Goal: Information Seeking & Learning: Find specific page/section

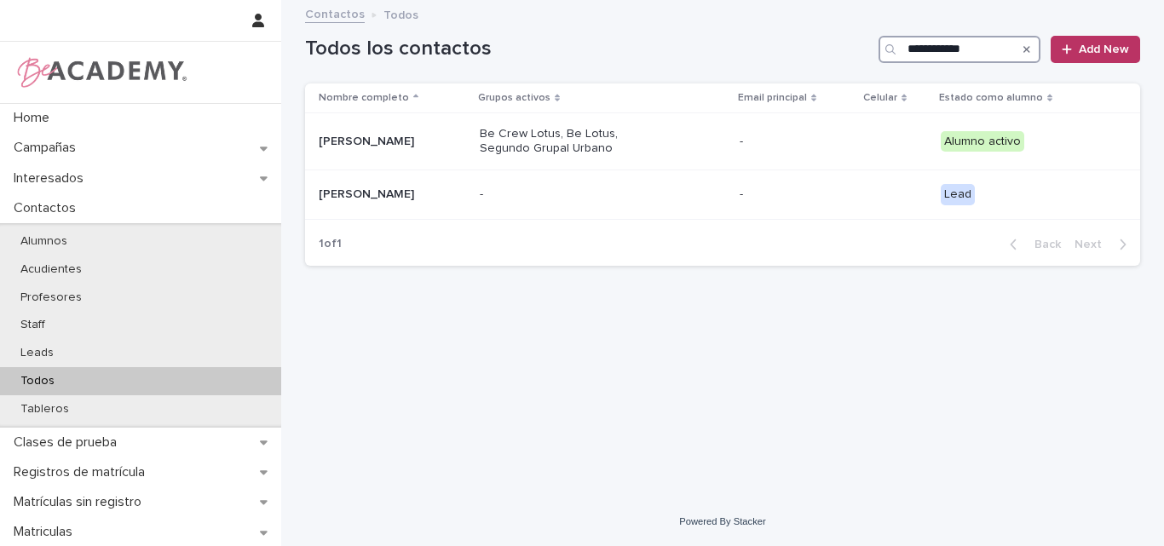
drag, startPoint x: 992, startPoint y: 51, endPoint x: 836, endPoint y: 55, distance: 155.9
click at [836, 55] on div "**********" at bounding box center [722, 49] width 835 height 27
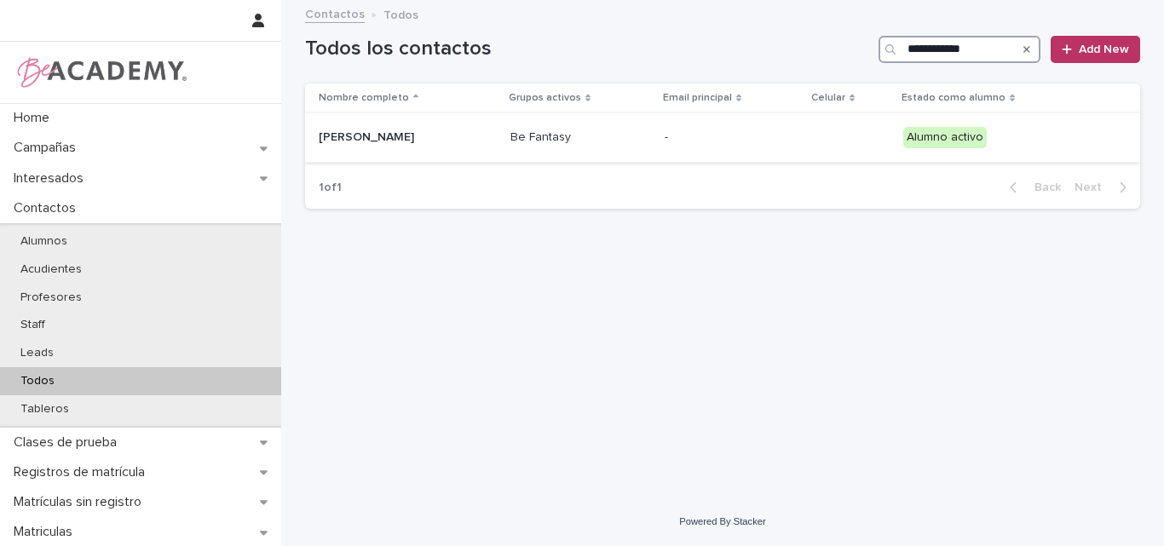
type input "**********"
click at [431, 135] on p "Emilia Miranda Vasquez" at bounding box center [404, 137] width 170 height 14
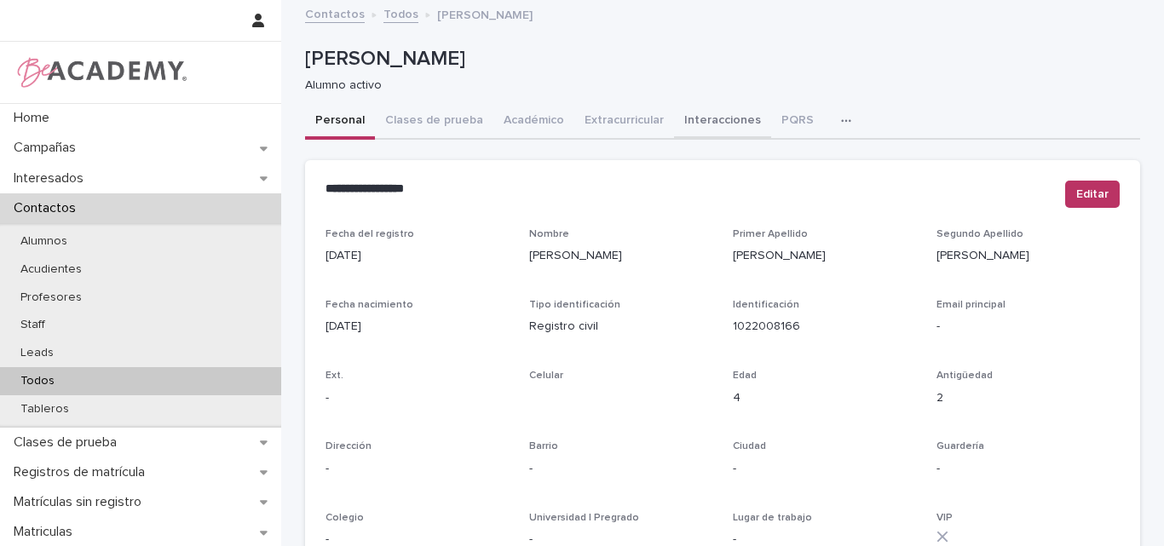
click at [723, 107] on button "Interacciones" at bounding box center [722, 122] width 97 height 36
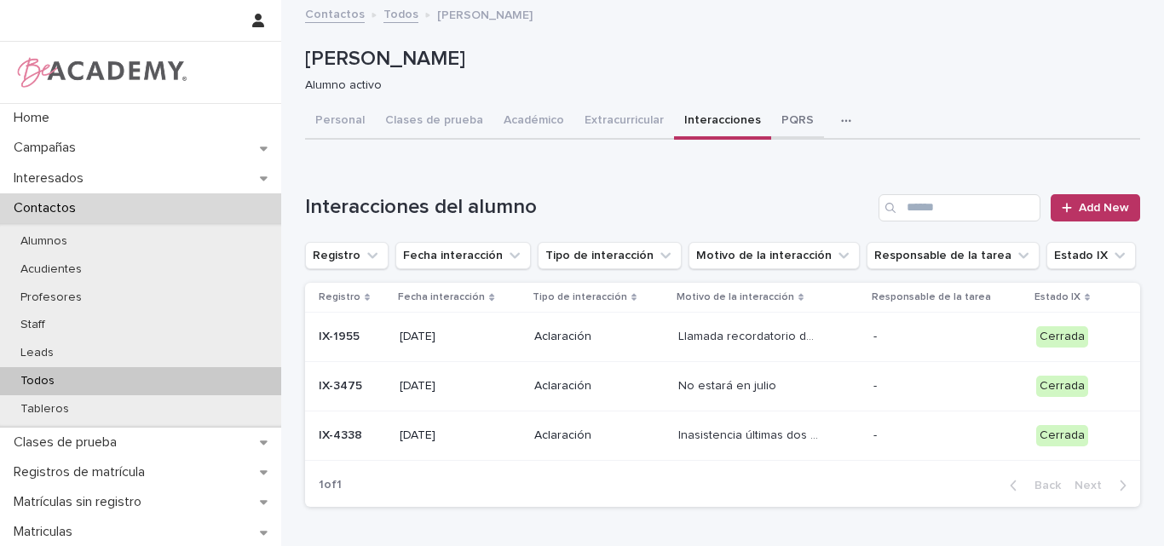
click at [774, 121] on button "PQRS" at bounding box center [797, 122] width 53 height 36
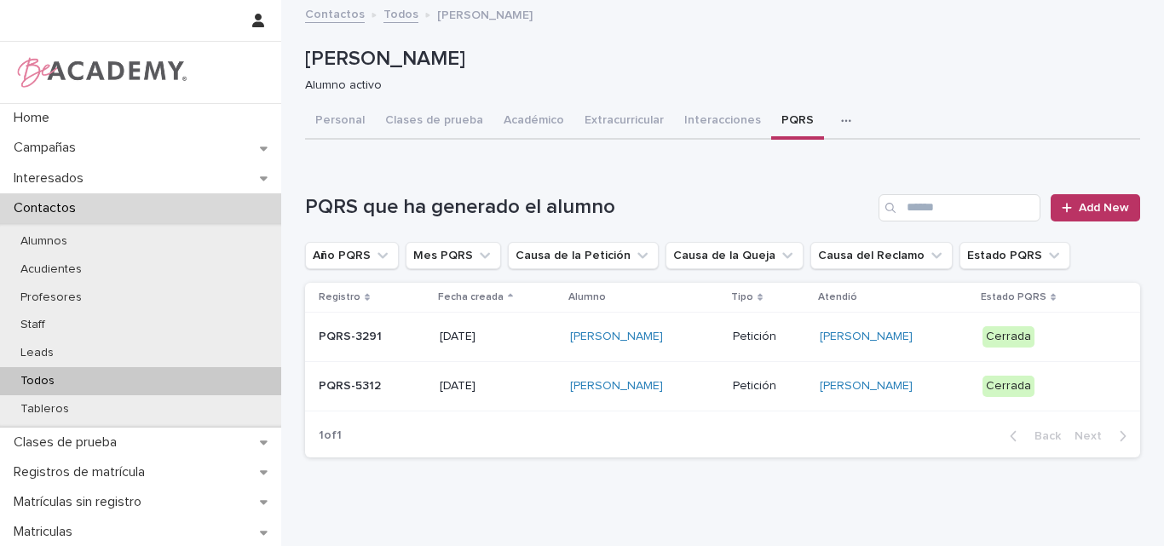
click at [509, 387] on p "15/08/2025" at bounding box center [498, 386] width 117 height 14
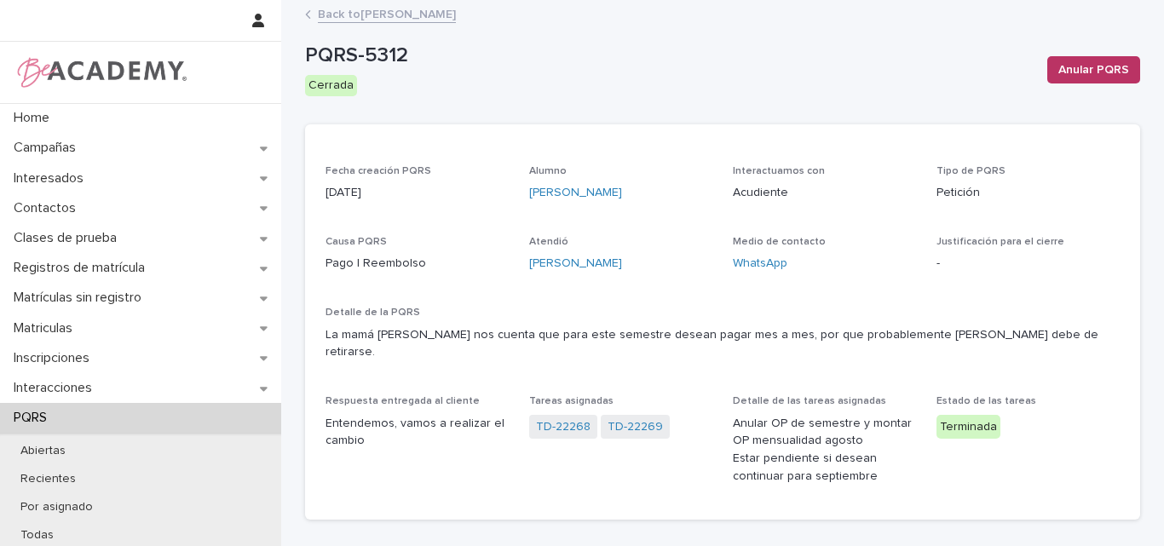
click at [413, 13] on link "Back to Emilia Miranda Vasquez" at bounding box center [387, 13] width 138 height 20
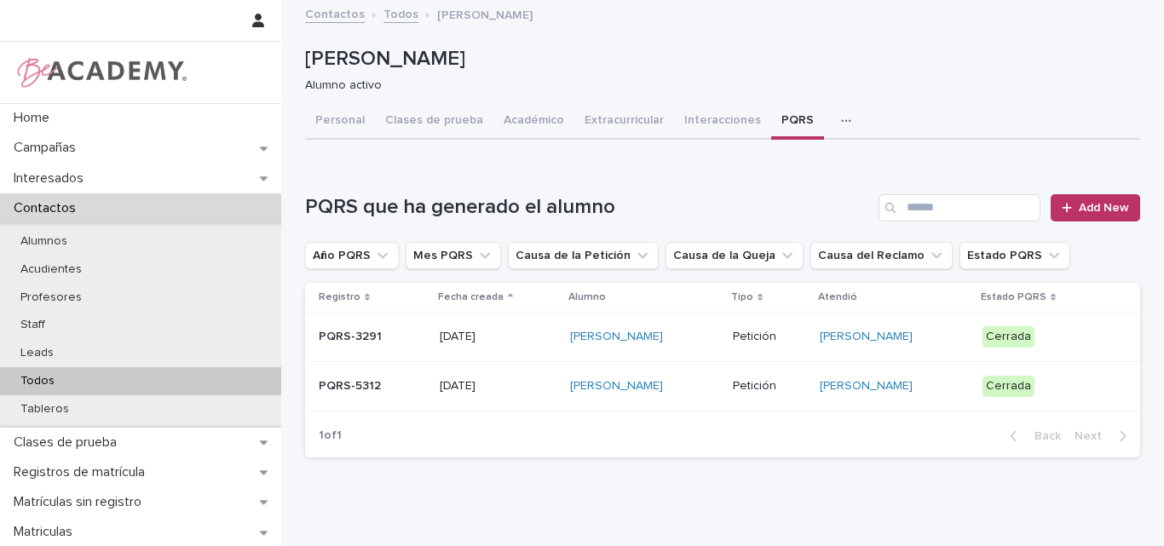
click at [71, 383] on div "Todos" at bounding box center [140, 381] width 281 height 28
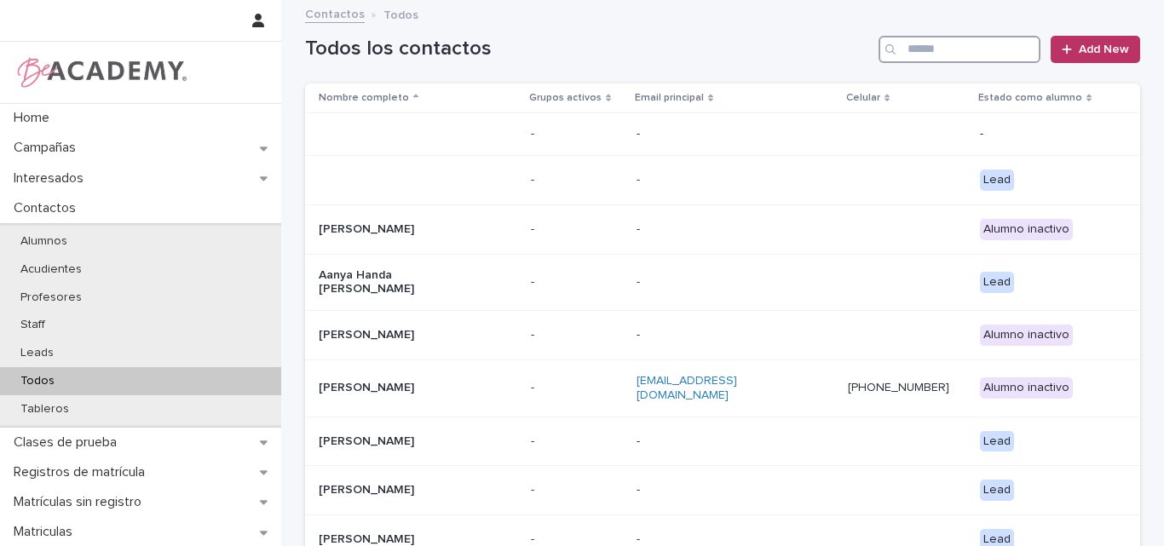
click at [880, 37] on input "Search" at bounding box center [959, 49] width 162 height 27
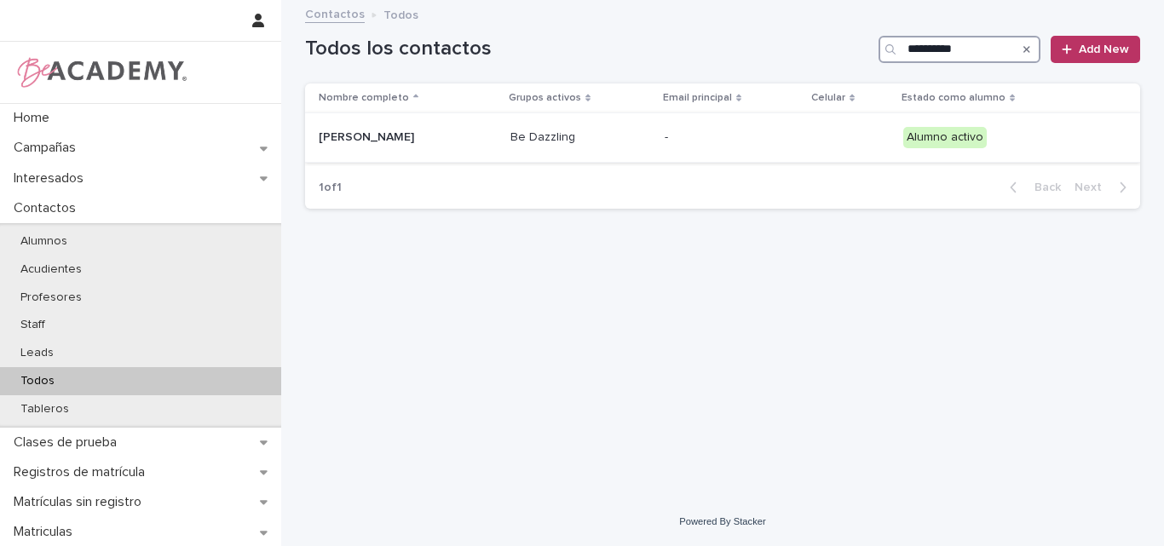
type input "**********"
click at [433, 132] on p "Sofia Munera Guzman" at bounding box center [404, 137] width 170 height 14
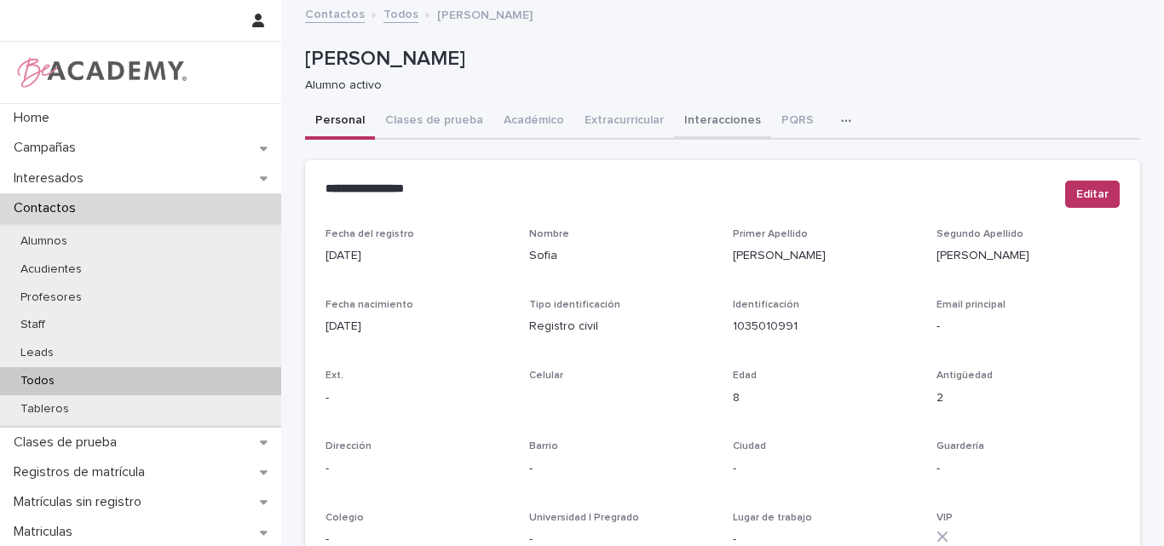
click at [692, 123] on button "Interacciones" at bounding box center [722, 122] width 97 height 36
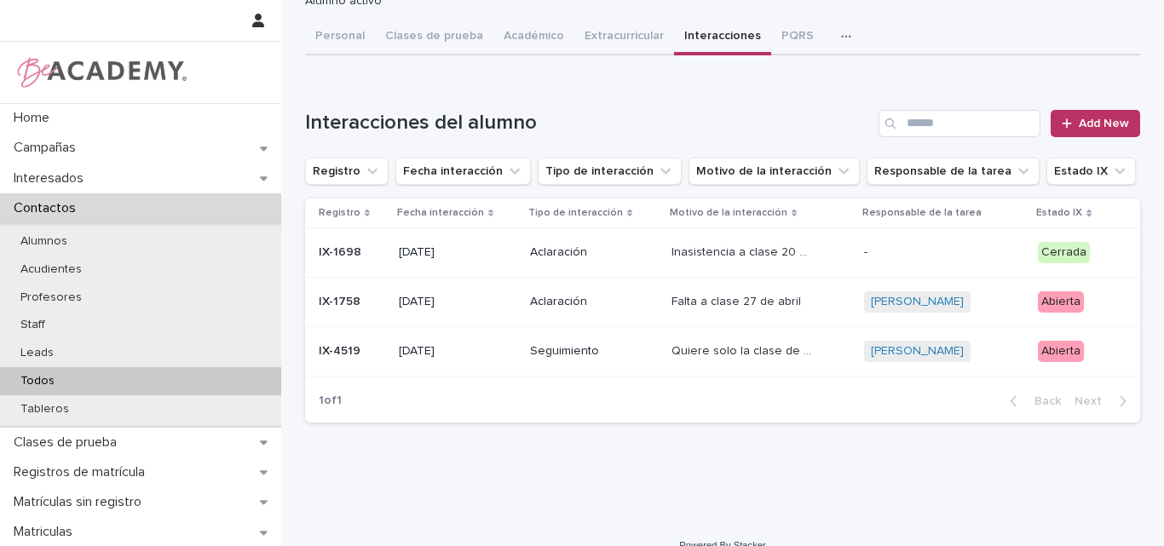
scroll to position [85, 0]
click at [364, 349] on p at bounding box center [352, 350] width 66 height 14
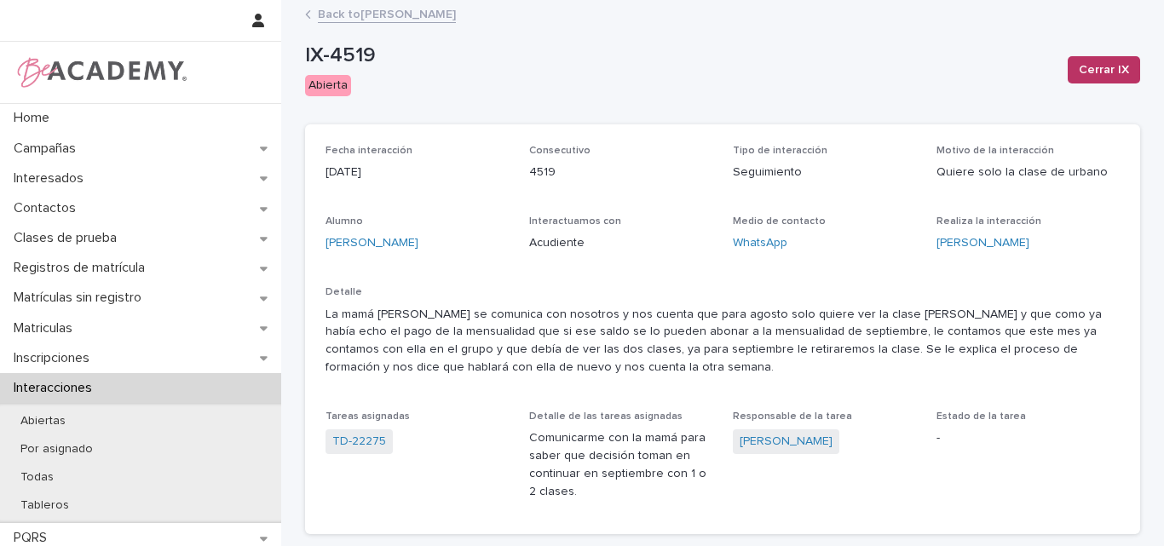
click at [354, 10] on link "Back to Sofia Munera Guzman" at bounding box center [387, 13] width 138 height 20
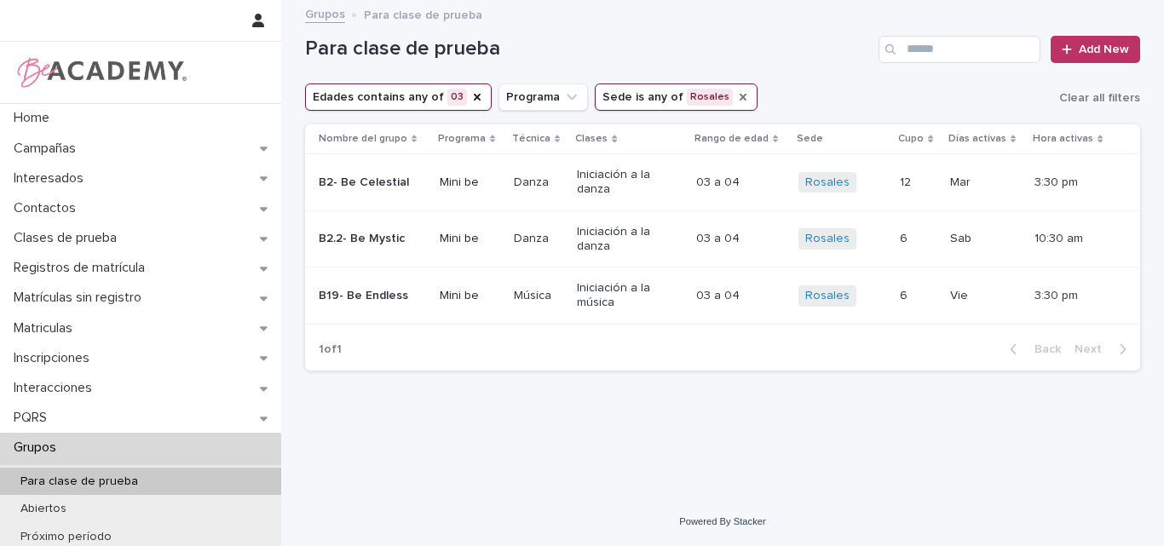
click at [736, 95] on icon "Sede" at bounding box center [743, 97] width 14 height 14
click at [475, 101] on icon "Edades" at bounding box center [477, 97] width 14 height 14
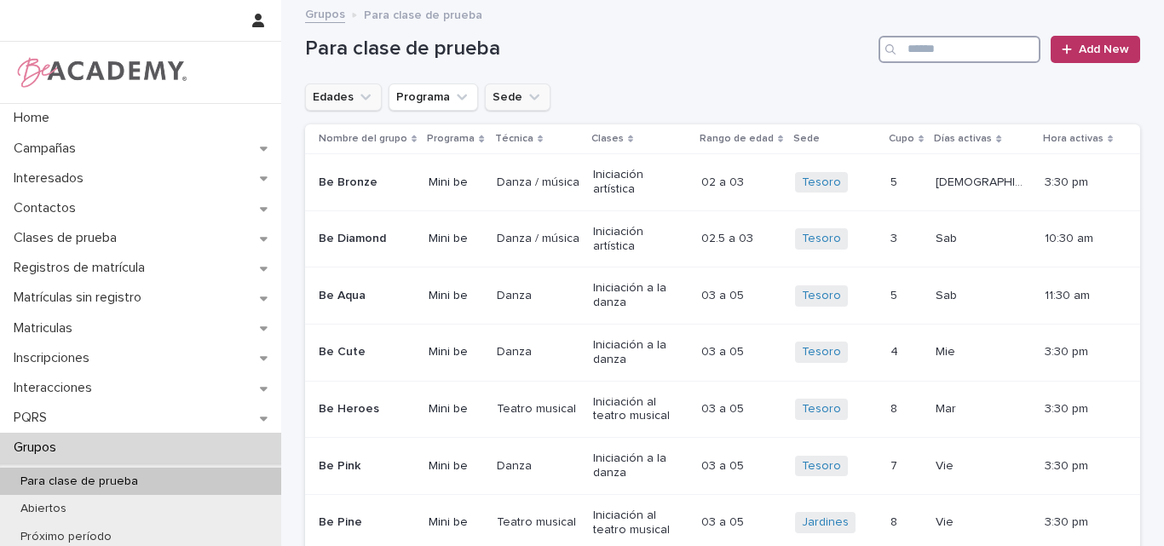
click at [880, 43] on input "Search" at bounding box center [959, 49] width 162 height 27
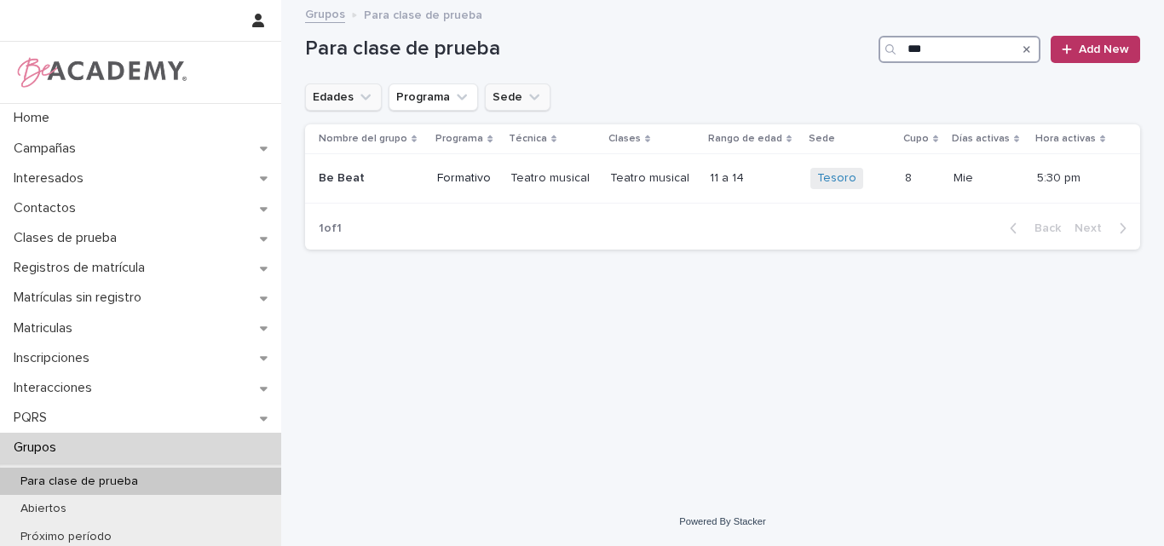
type input "***"
drag, startPoint x: 950, startPoint y: 60, endPoint x: 826, endPoint y: 60, distance: 123.5
click at [826, 60] on div "Para clase de prueba *** Add New" at bounding box center [722, 49] width 835 height 27
click at [359, 89] on icon "Edades" at bounding box center [365, 97] width 17 height 17
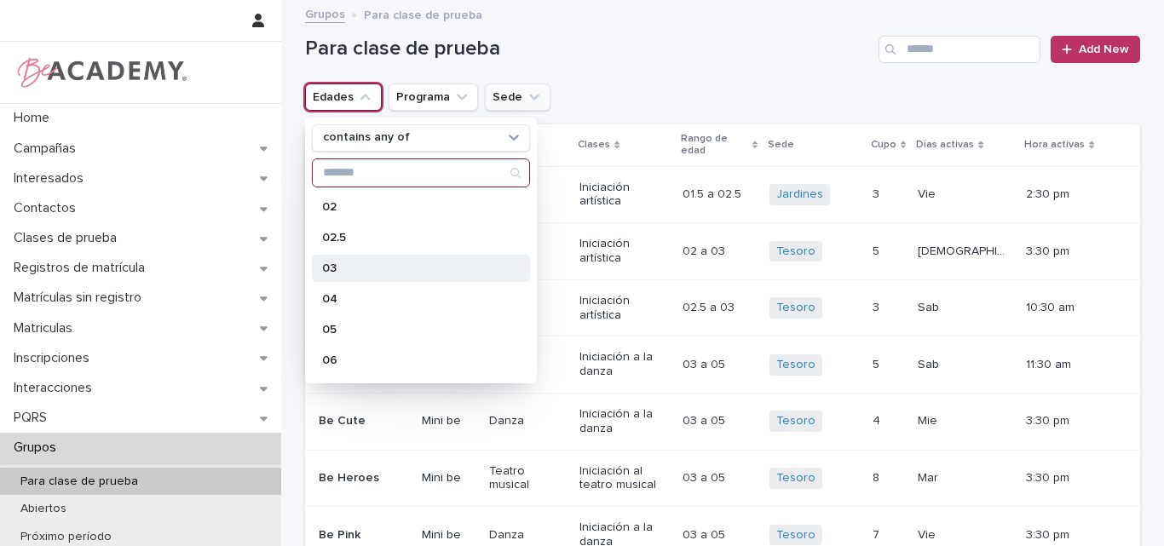
scroll to position [85, 0]
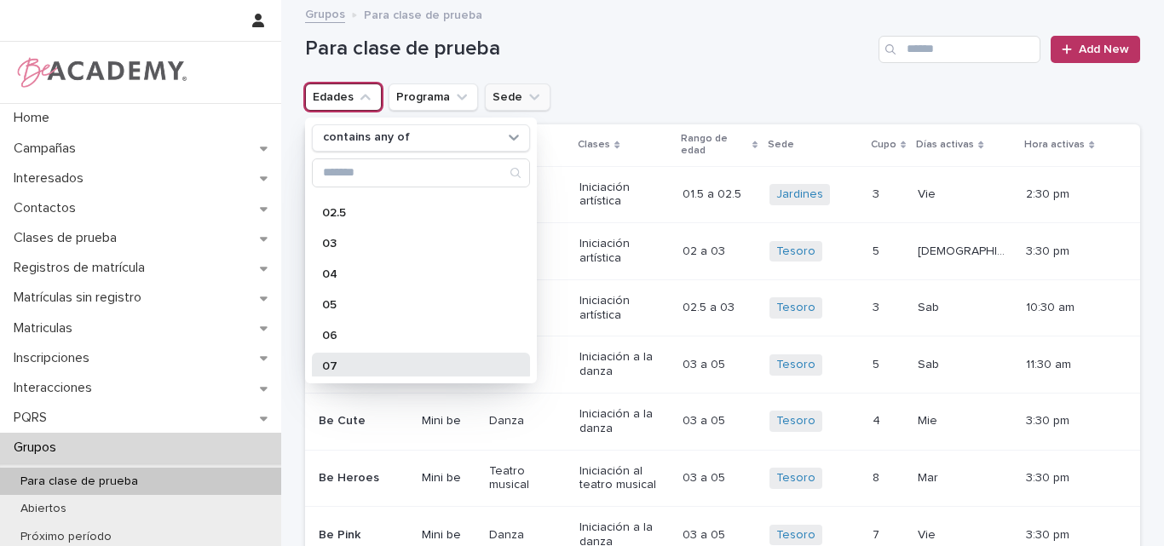
click at [346, 363] on p "07" at bounding box center [412, 366] width 181 height 12
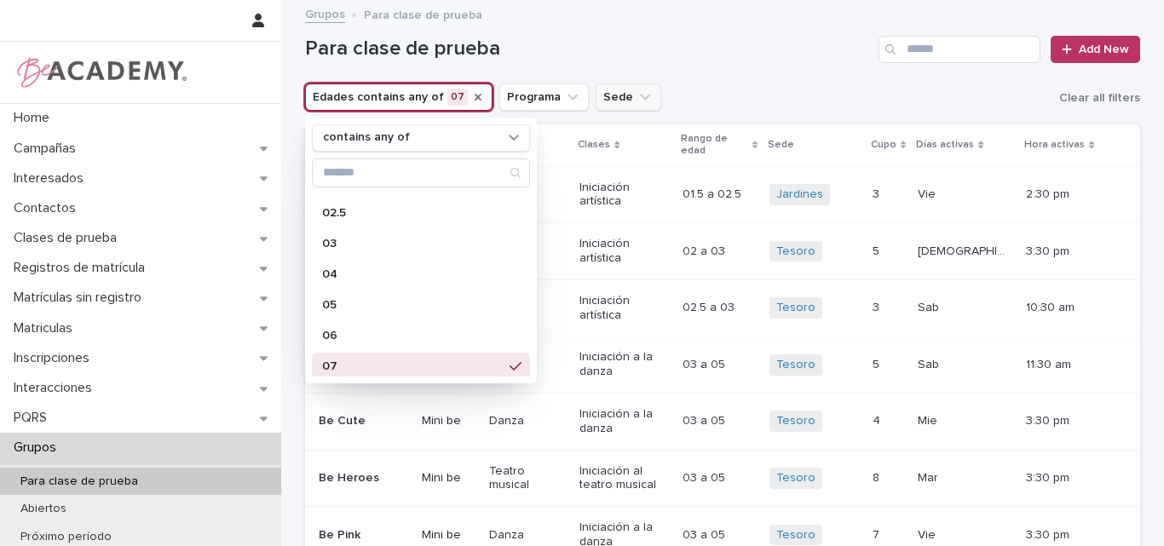
click at [644, 46] on h1 "Para clase de prueba" at bounding box center [588, 49] width 566 height 25
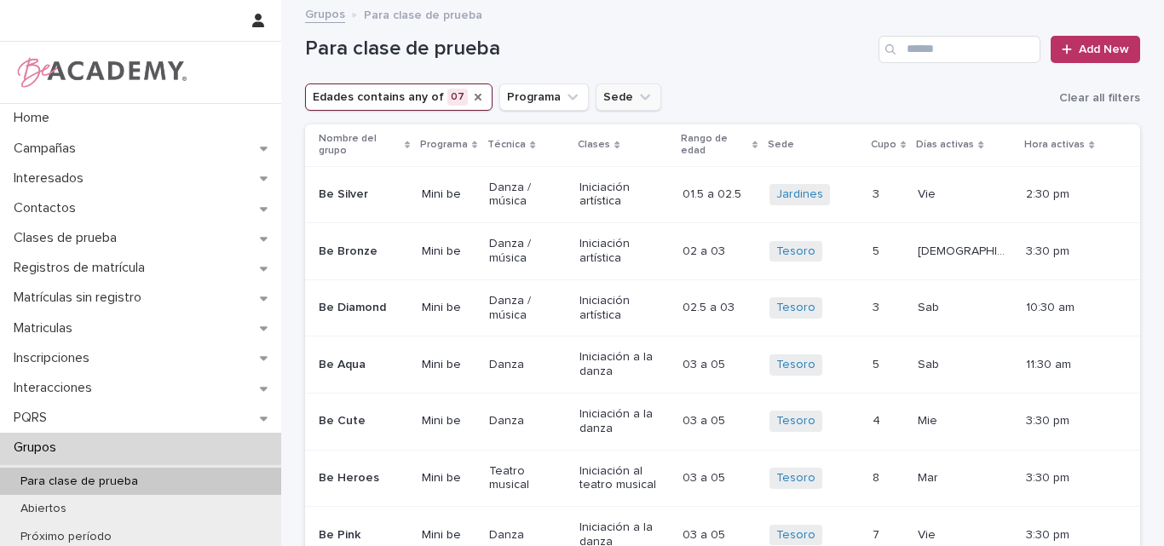
click at [636, 99] on icon "Sede" at bounding box center [644, 97] width 17 height 17
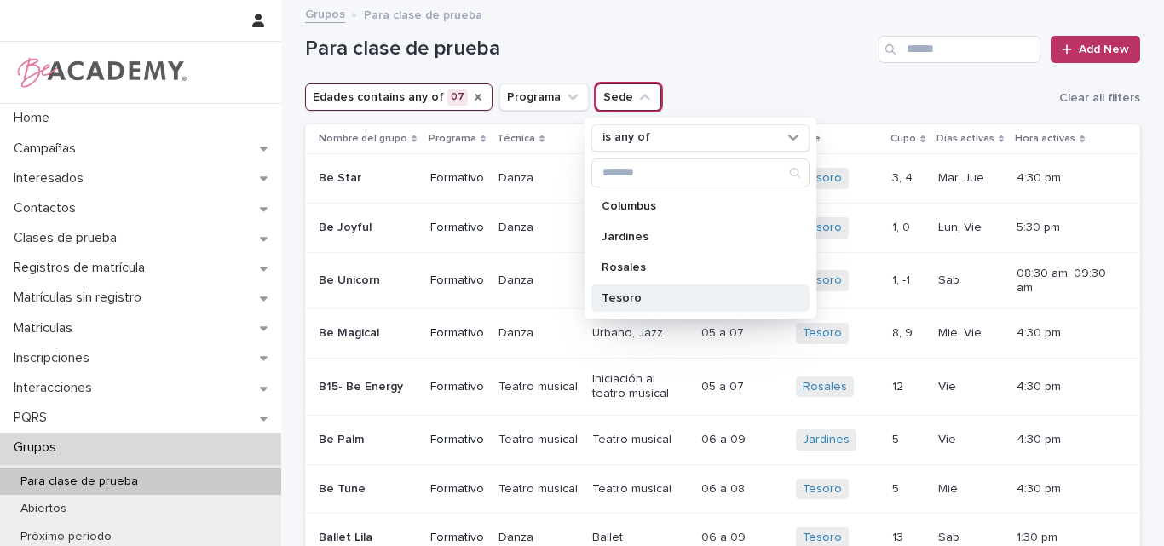
click at [626, 292] on p "Tesoro" at bounding box center [691, 298] width 181 height 12
click at [772, 42] on h1 "Para clase de prueba" at bounding box center [588, 49] width 566 height 25
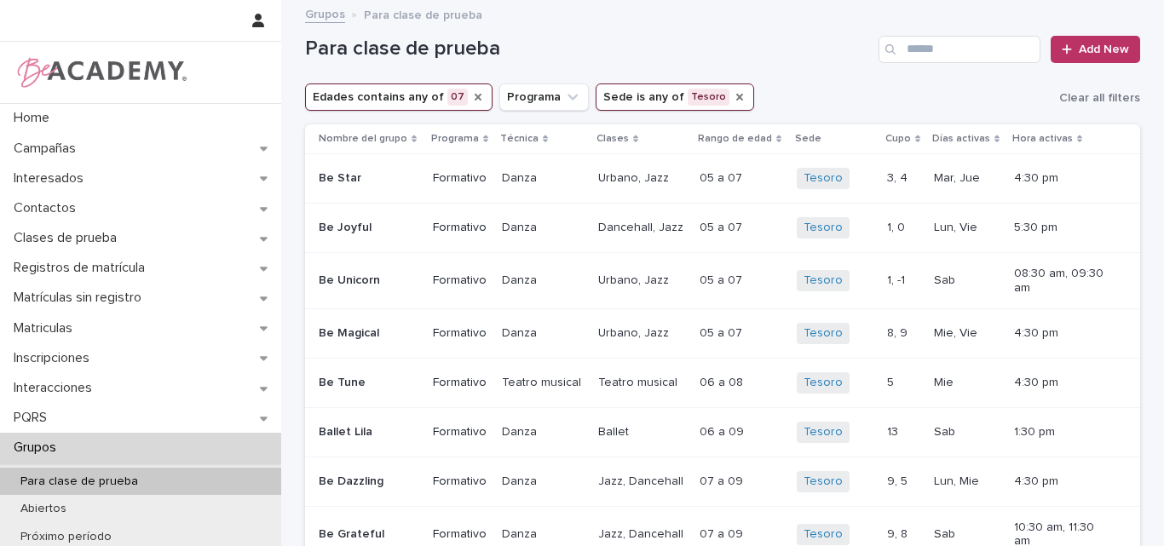
click at [733, 98] on icon "Sede" at bounding box center [740, 97] width 14 height 14
click at [636, 97] on icon "Sede" at bounding box center [644, 97] width 17 height 17
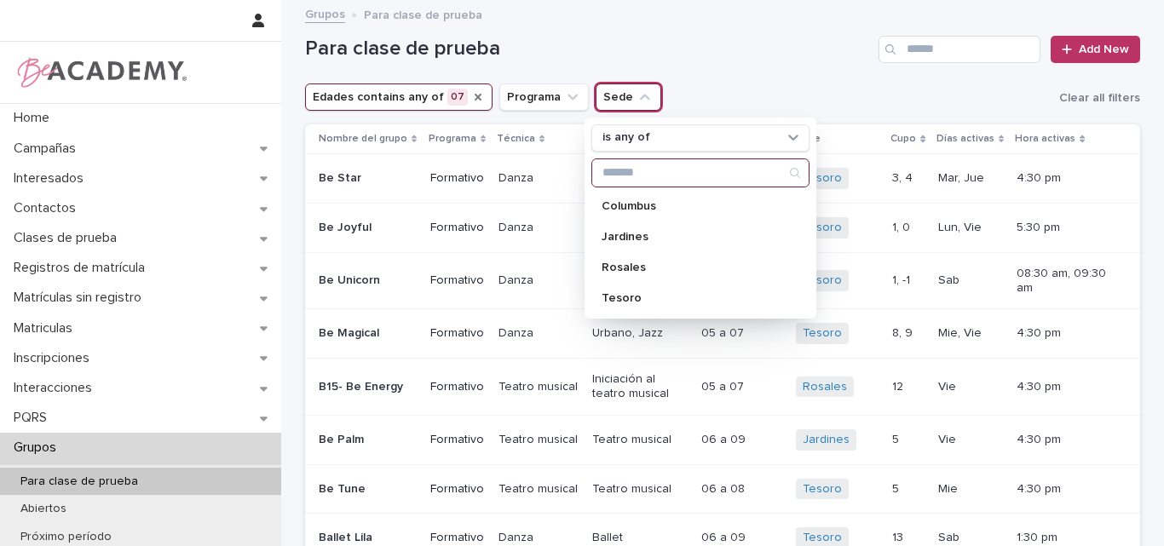
click at [636, 95] on icon "Sede" at bounding box center [644, 97] width 17 height 17
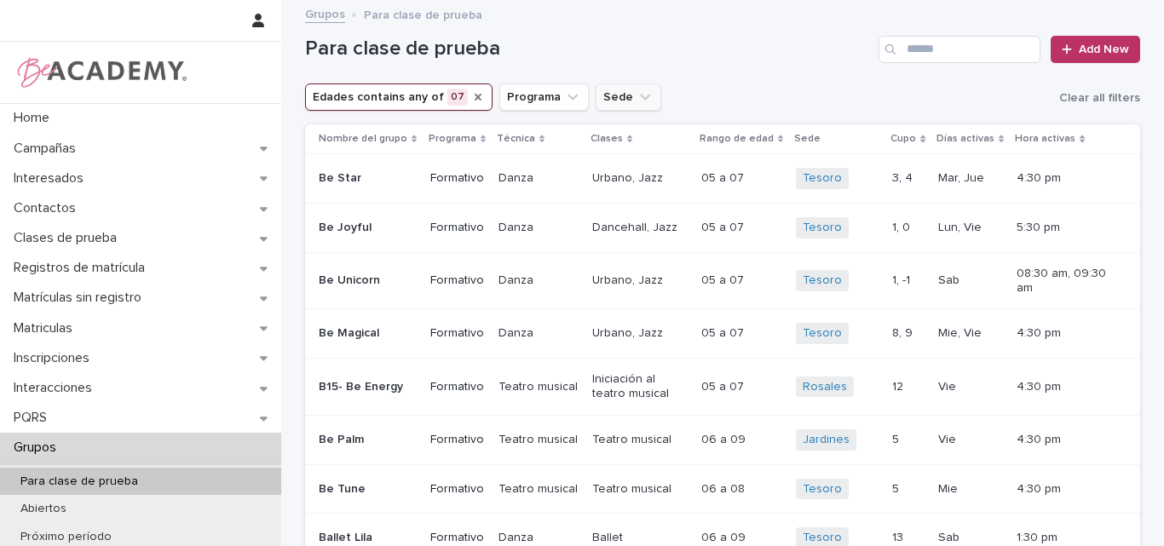
click at [636, 95] on icon "Sede" at bounding box center [644, 97] width 17 height 17
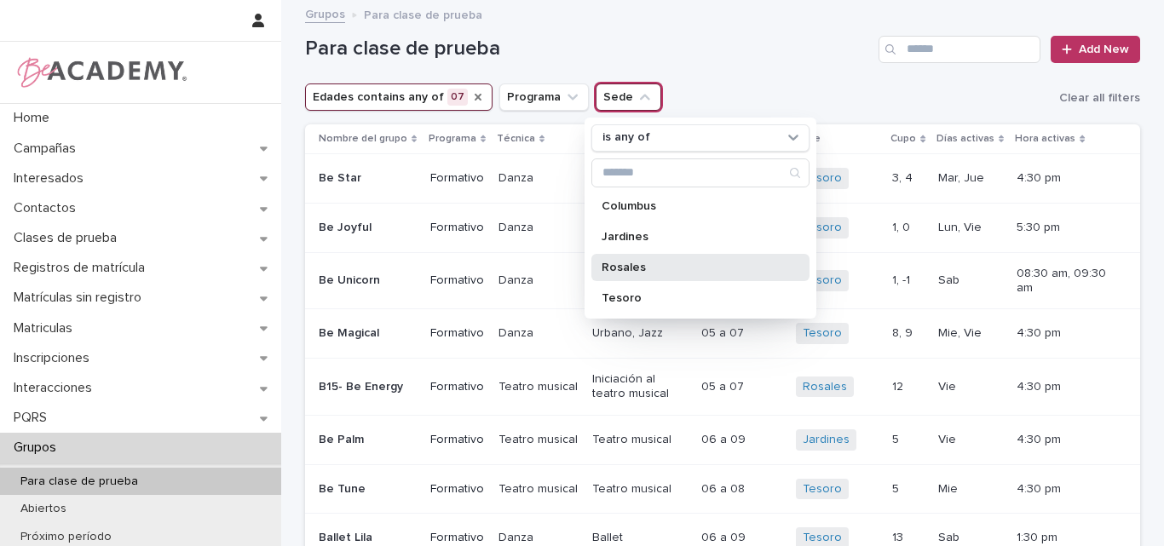
drag, startPoint x: 637, startPoint y: 270, endPoint x: 704, endPoint y: 193, distance: 101.4
click at [638, 270] on p "Rosales" at bounding box center [691, 268] width 181 height 12
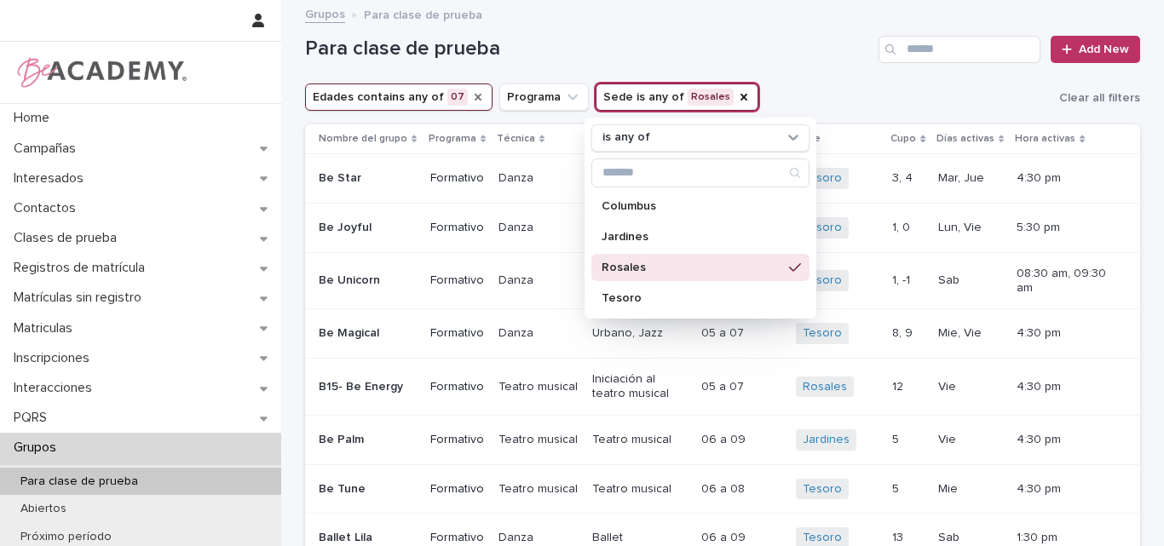
click at [765, 72] on div "Para clase de prueba Add New" at bounding box center [722, 43] width 835 height 82
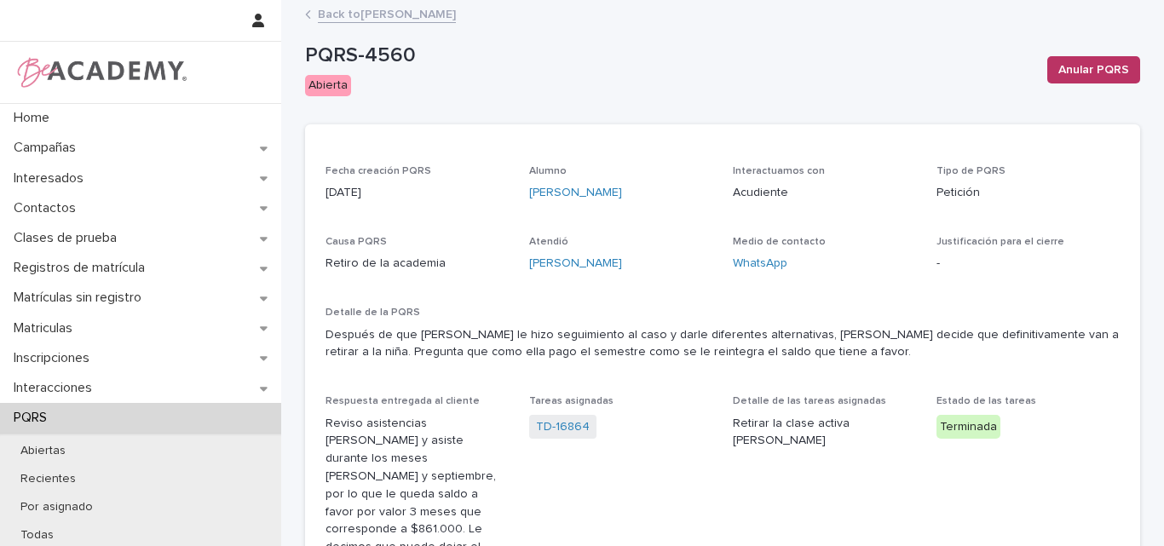
click at [431, 14] on link "Back to [PERSON_NAME]" at bounding box center [387, 13] width 138 height 20
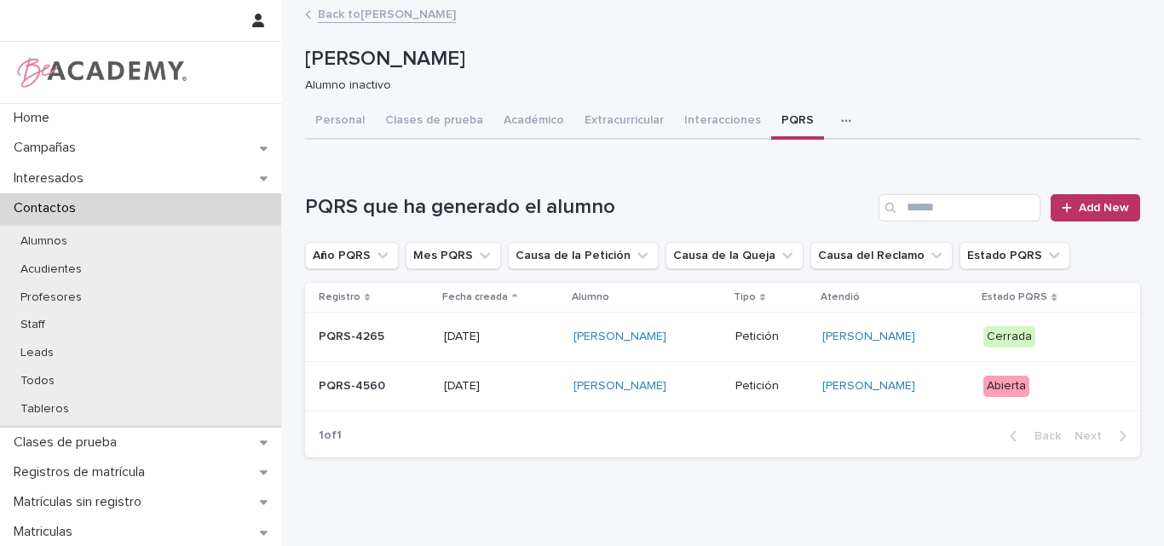
click at [880, 66] on p "[PERSON_NAME]" at bounding box center [719, 59] width 828 height 25
click at [405, 394] on div "PQRS-4560" at bounding box center [375, 386] width 112 height 28
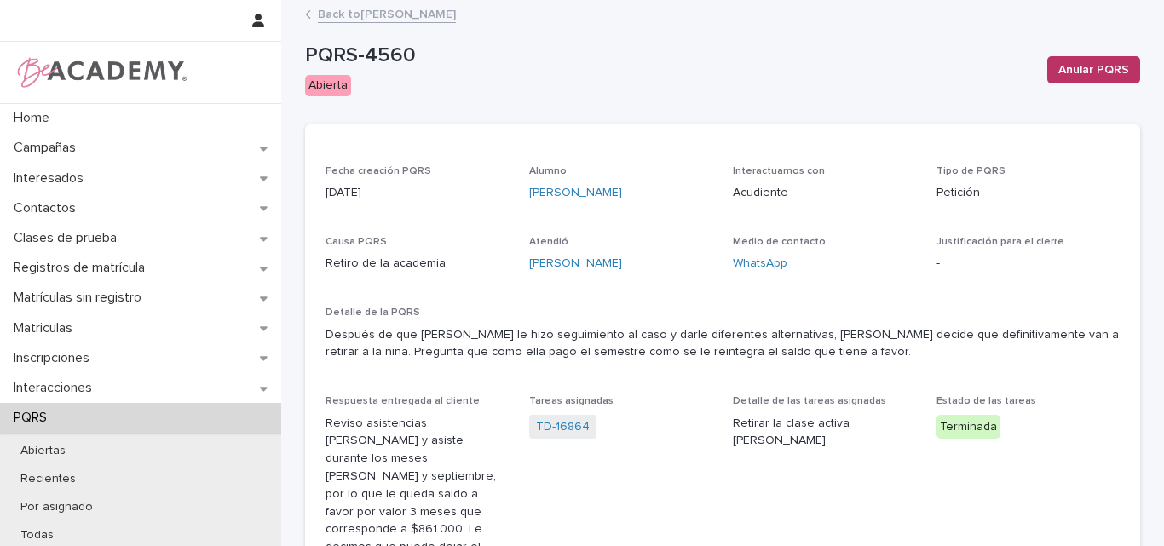
click at [394, 19] on link "Back to Luciana Correa Jimenez" at bounding box center [387, 13] width 138 height 20
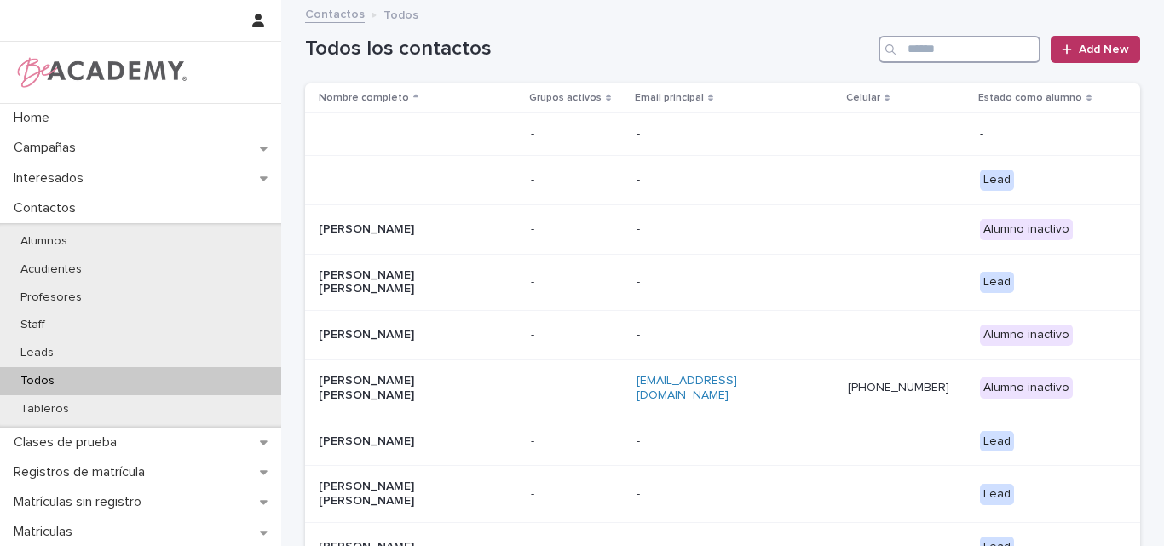
click at [880, 47] on input "Search" at bounding box center [959, 49] width 162 height 27
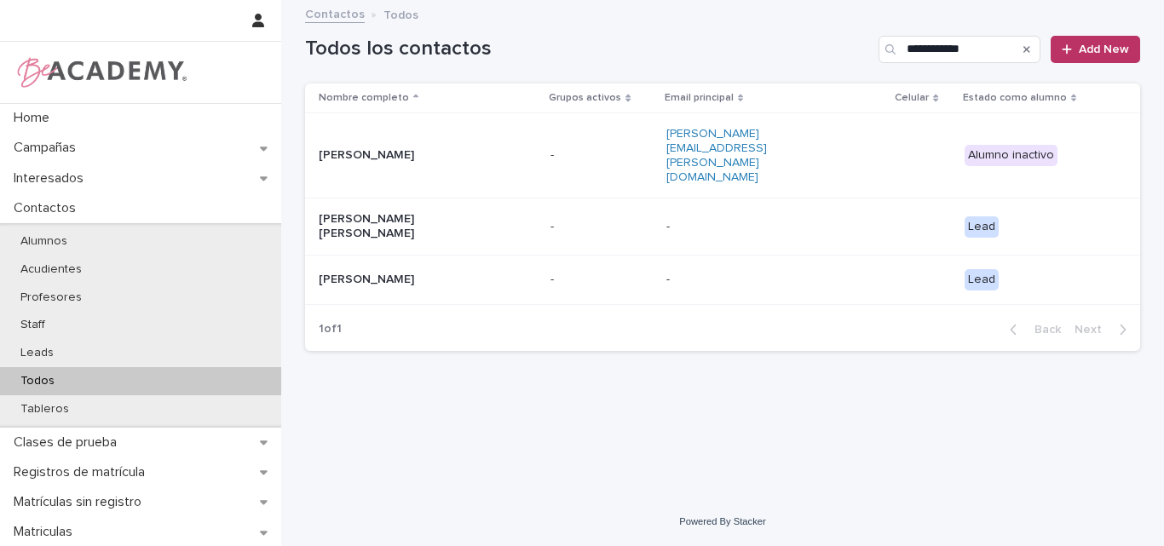
click at [786, 23] on div "Contactos Todos" at bounding box center [722, 15] width 852 height 24
drag, startPoint x: 988, startPoint y: 51, endPoint x: 701, endPoint y: 51, distance: 287.1
click at [703, 51] on div "**********" at bounding box center [722, 49] width 835 height 27
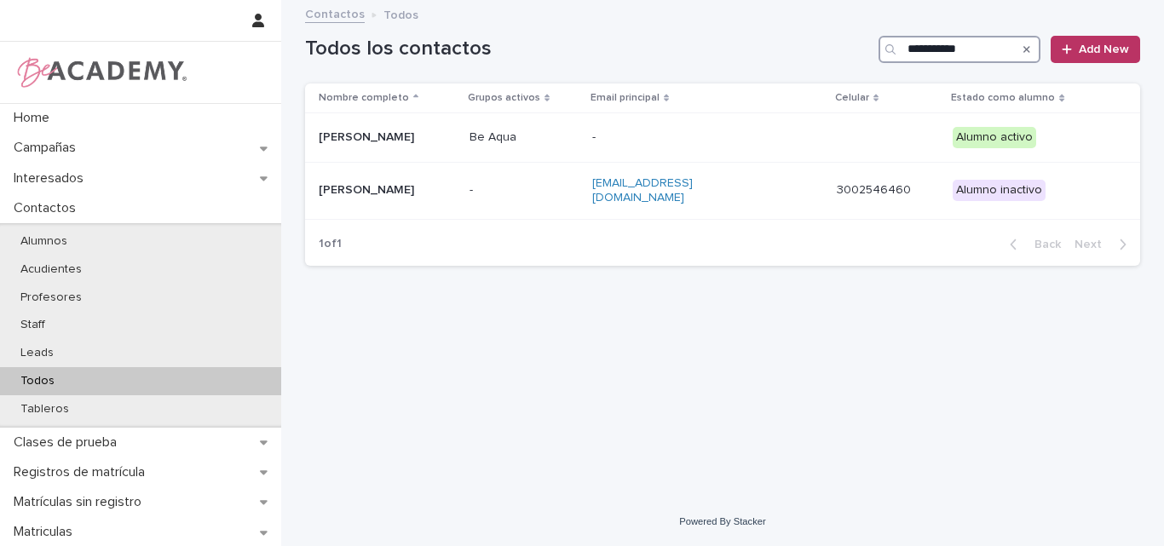
click at [880, 49] on input "**********" at bounding box center [959, 49] width 162 height 27
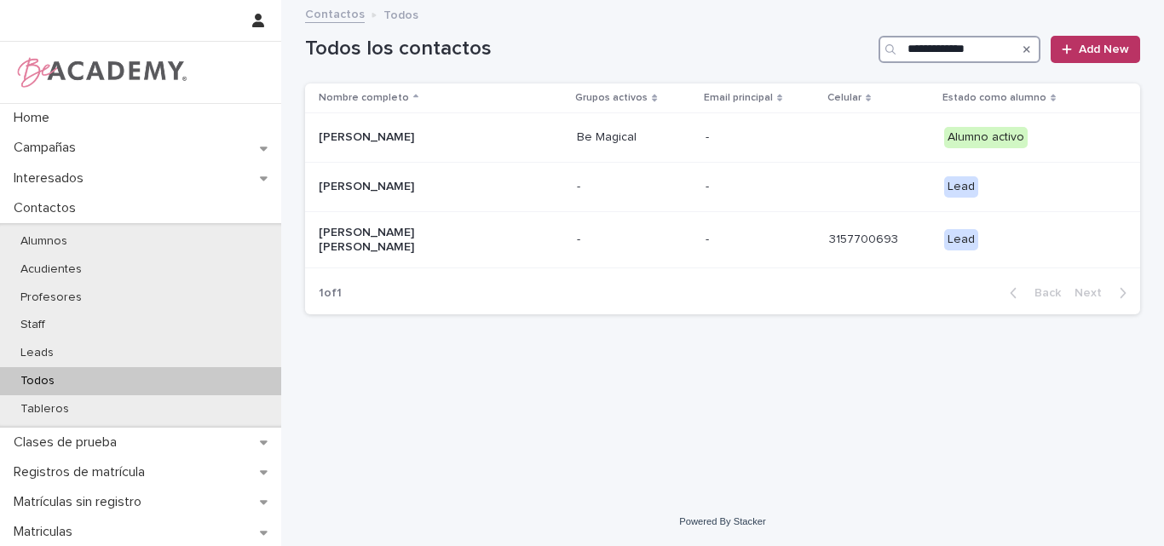
type input "**********"
drag, startPoint x: 989, startPoint y: 47, endPoint x: 823, endPoint y: 60, distance: 166.6
click at [823, 60] on div "**********" at bounding box center [722, 49] width 835 height 27
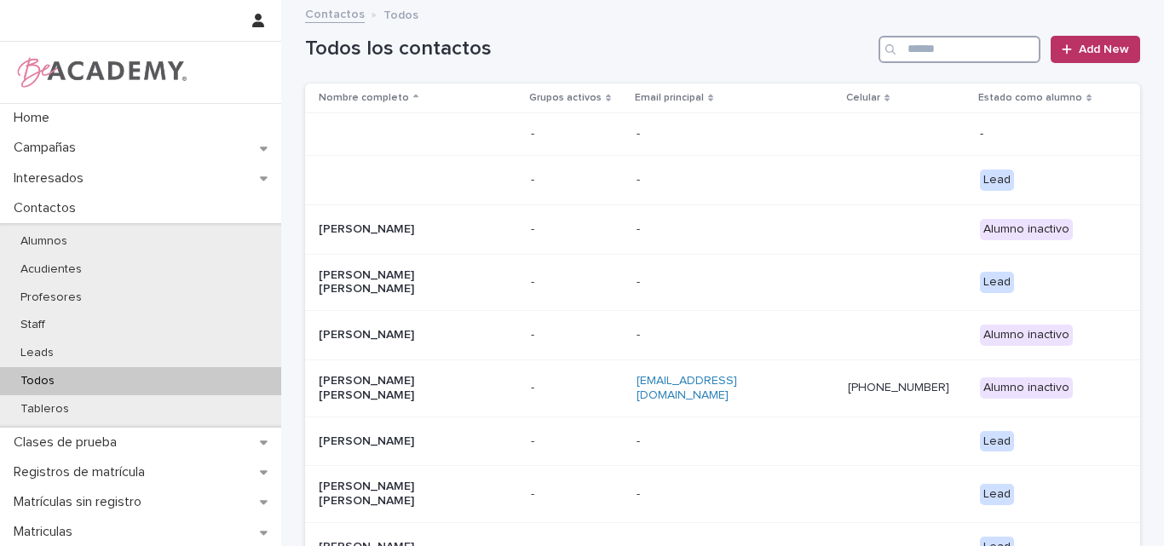
click at [880, 60] on input "Search" at bounding box center [959, 49] width 162 height 27
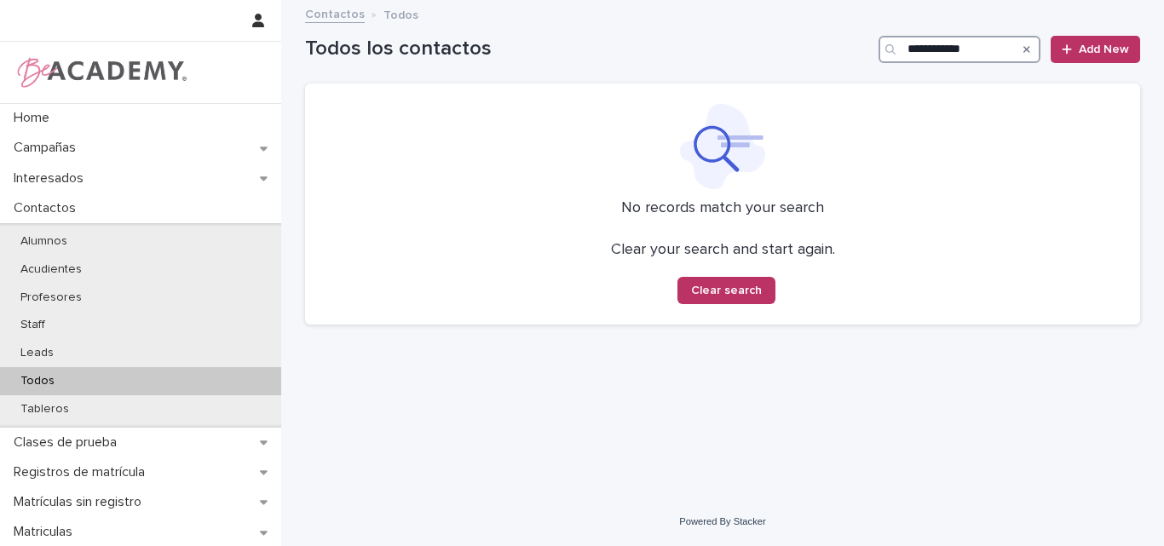
type input "**********"
click at [880, 49] on div "Search" at bounding box center [1026, 49] width 27 height 27
click at [880, 49] on icon "Search" at bounding box center [1026, 49] width 7 height 10
